Goal: Find specific page/section: Find specific page/section

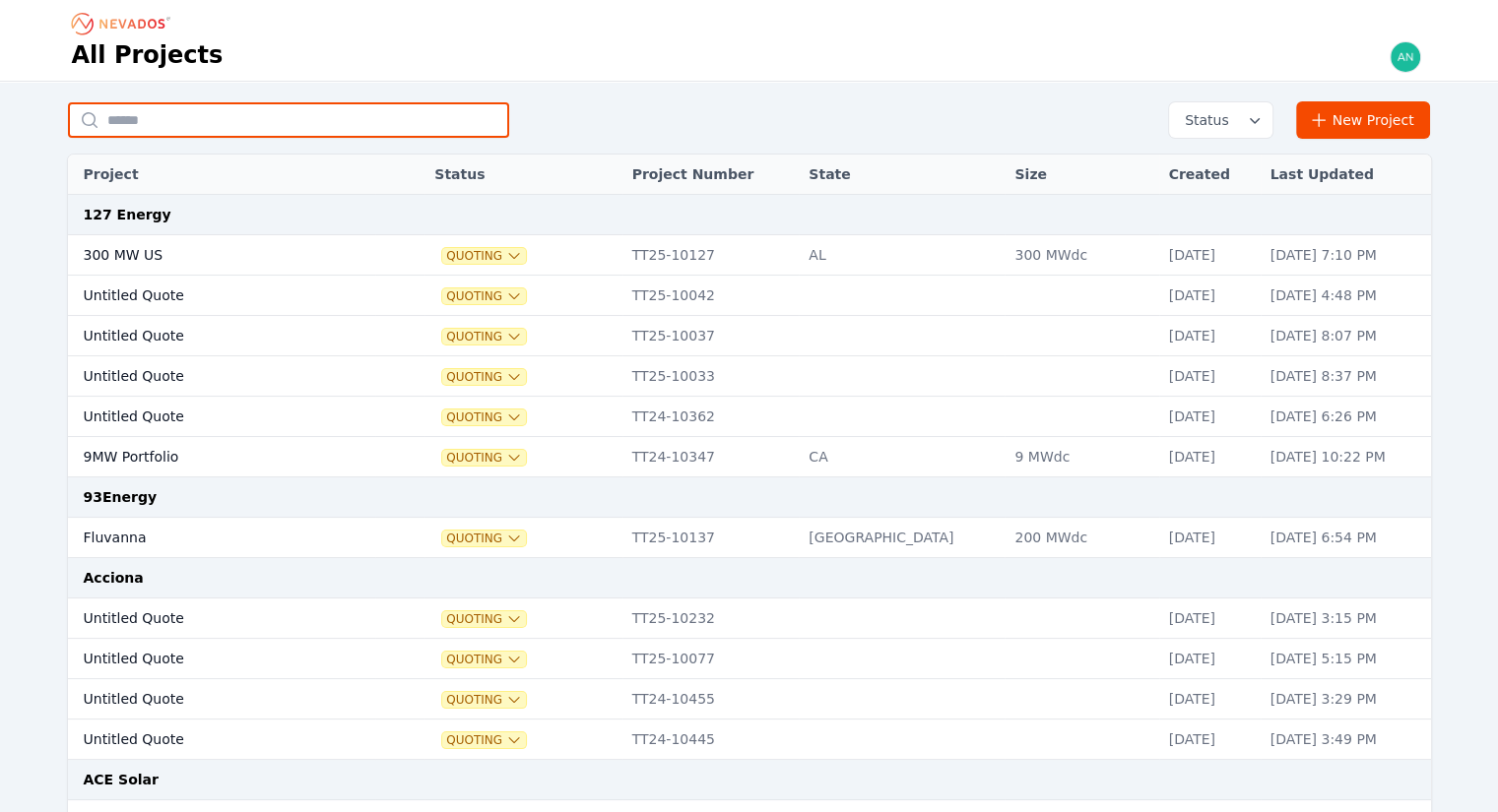
click at [297, 134] on input "text" at bounding box center [288, 120] width 441 height 36
type input "**********"
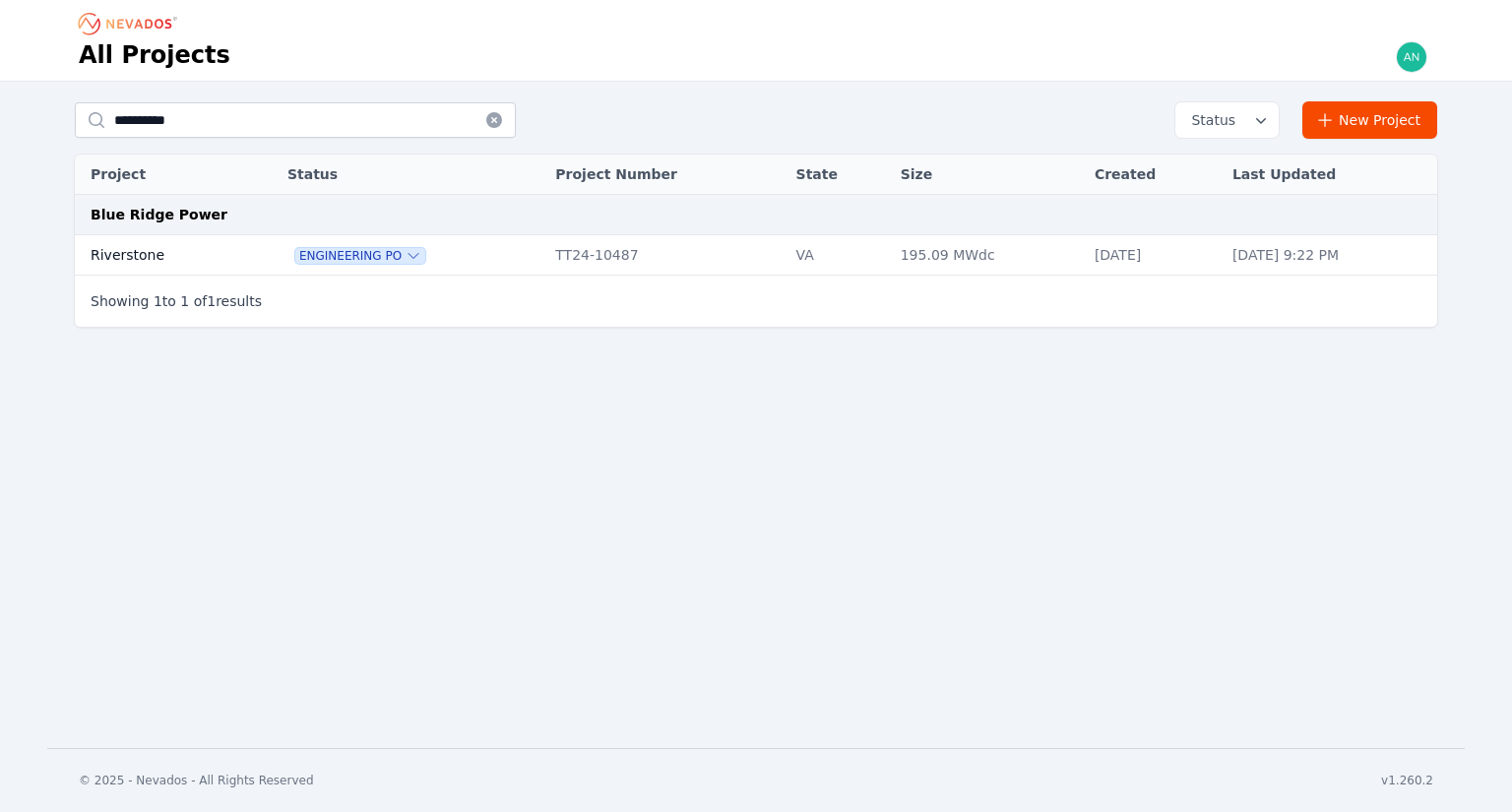
click at [193, 251] on td "Riverstone" at bounding box center [159, 255] width 170 height 41
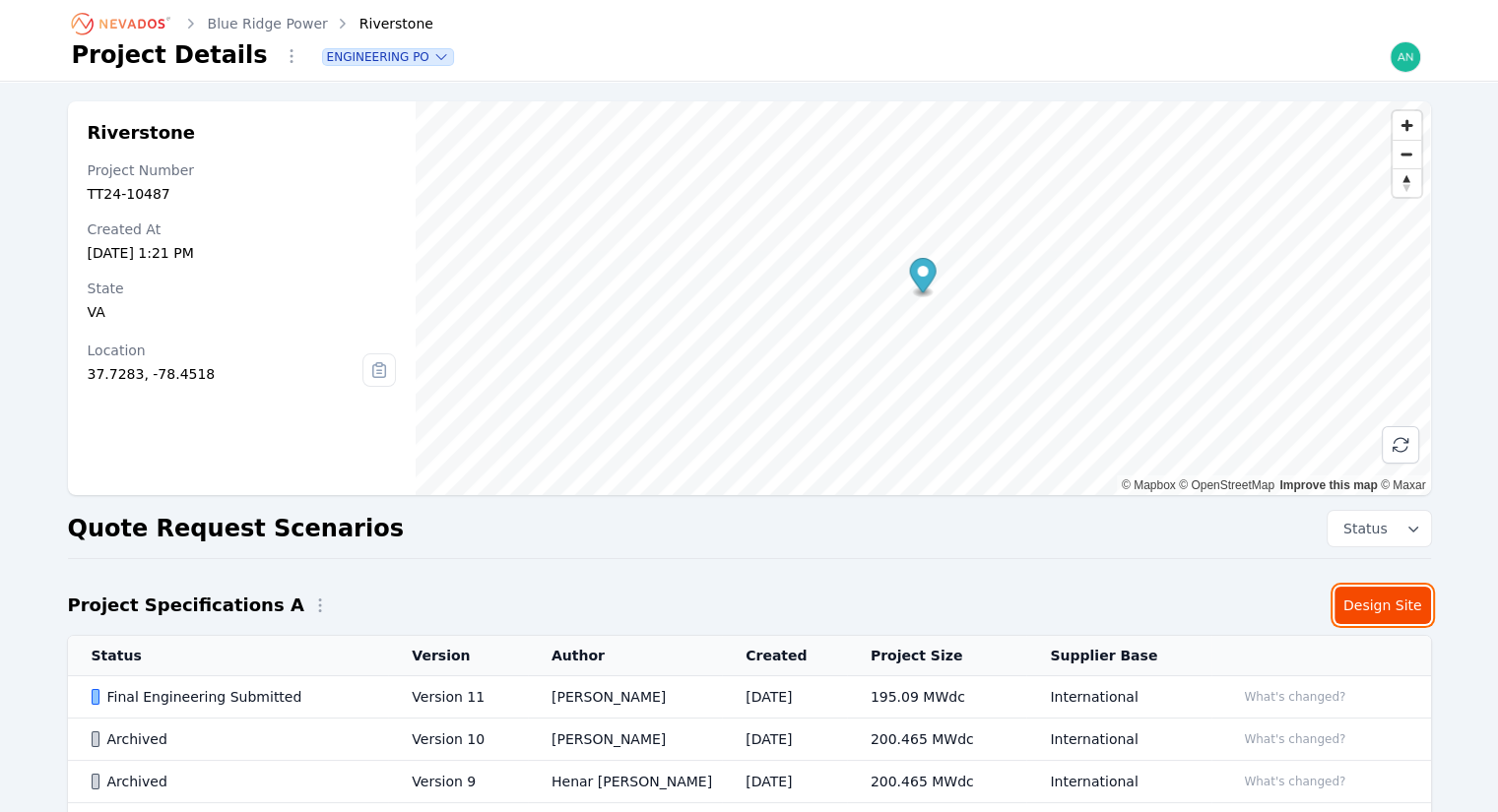
click at [1376, 607] on link "Design Site" at bounding box center [1382, 606] width 96 height 38
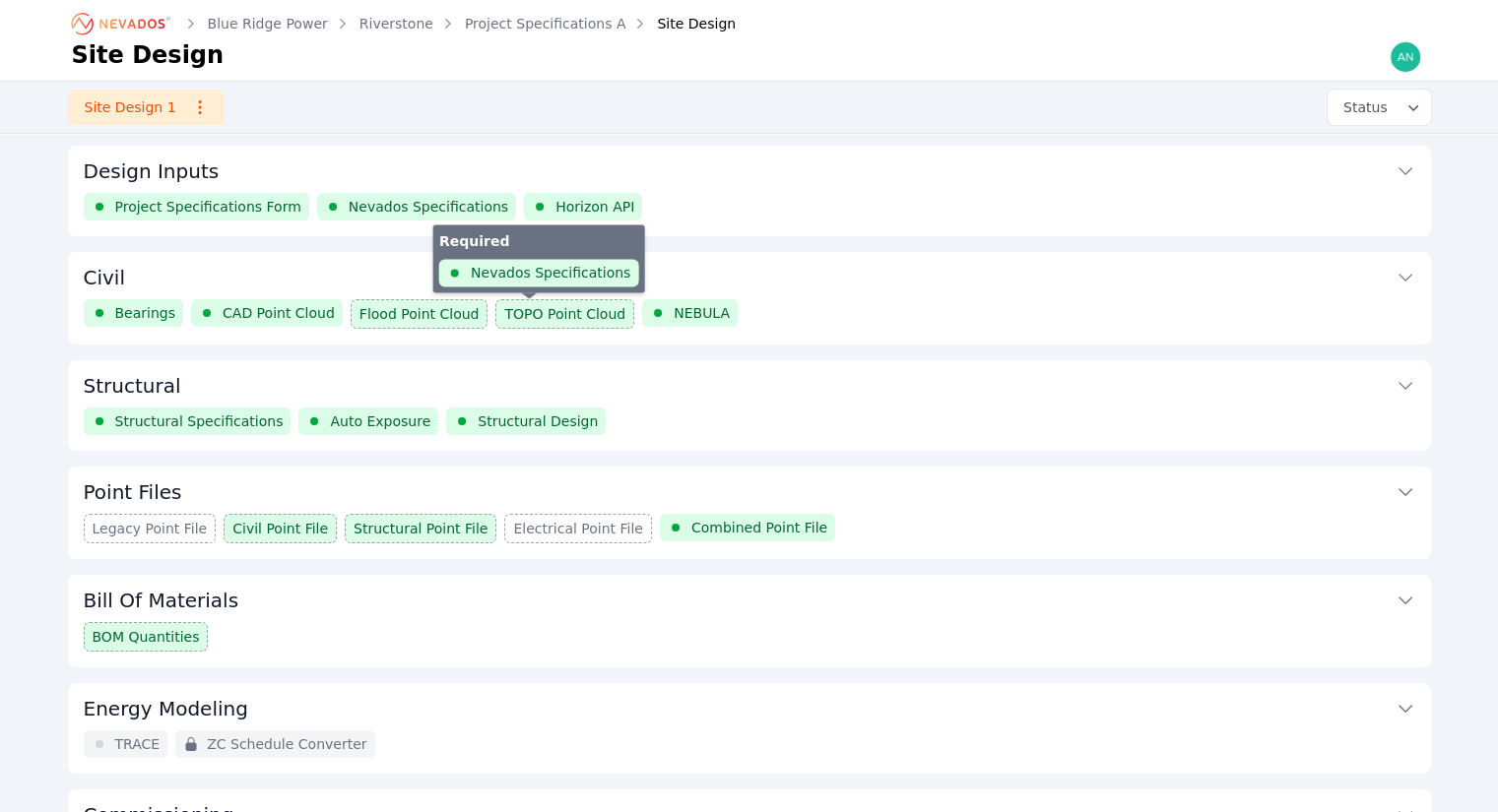
click at [504, 306] on span "TOPO Point Cloud" at bounding box center [564, 314] width 121 height 20
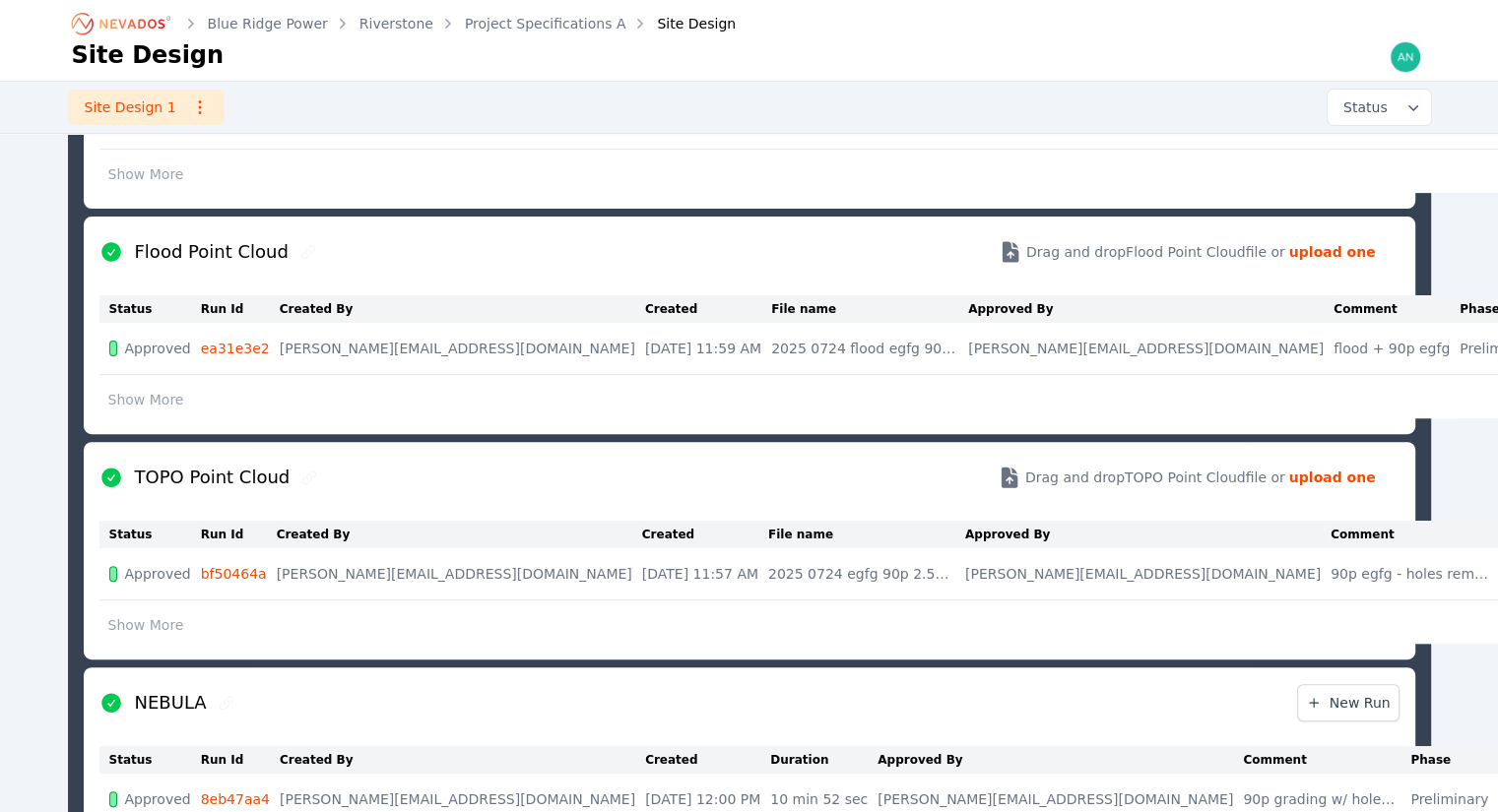
scroll to position [596, 0]
